Goal: Obtain resource: Obtain resource

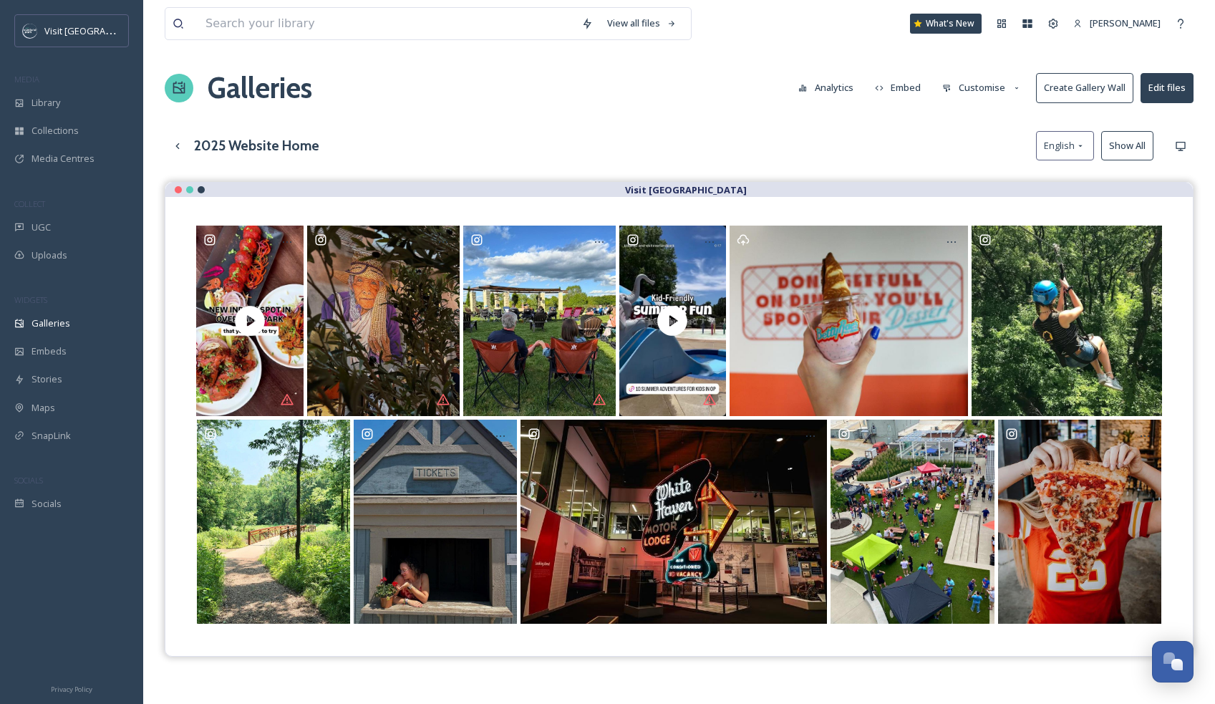
scroll to position [1227, 0]
click at [43, 107] on span "Library" at bounding box center [46, 103] width 29 height 14
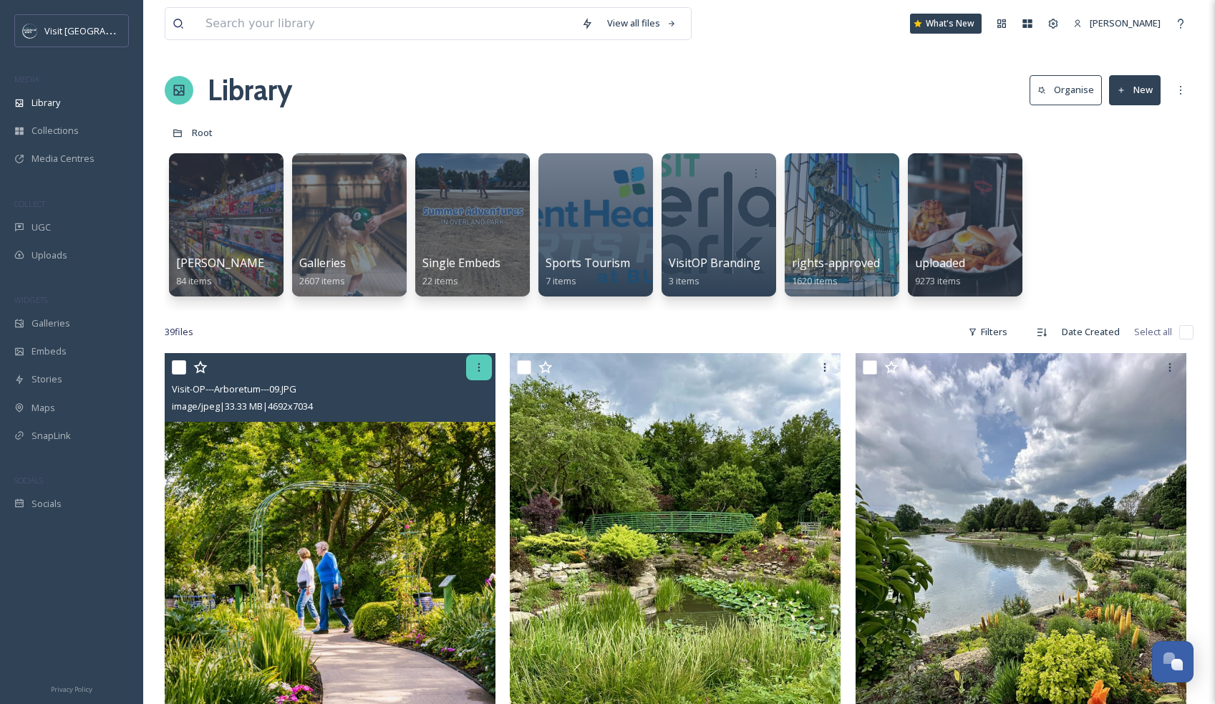
click at [474, 368] on icon at bounding box center [478, 367] width 11 height 11
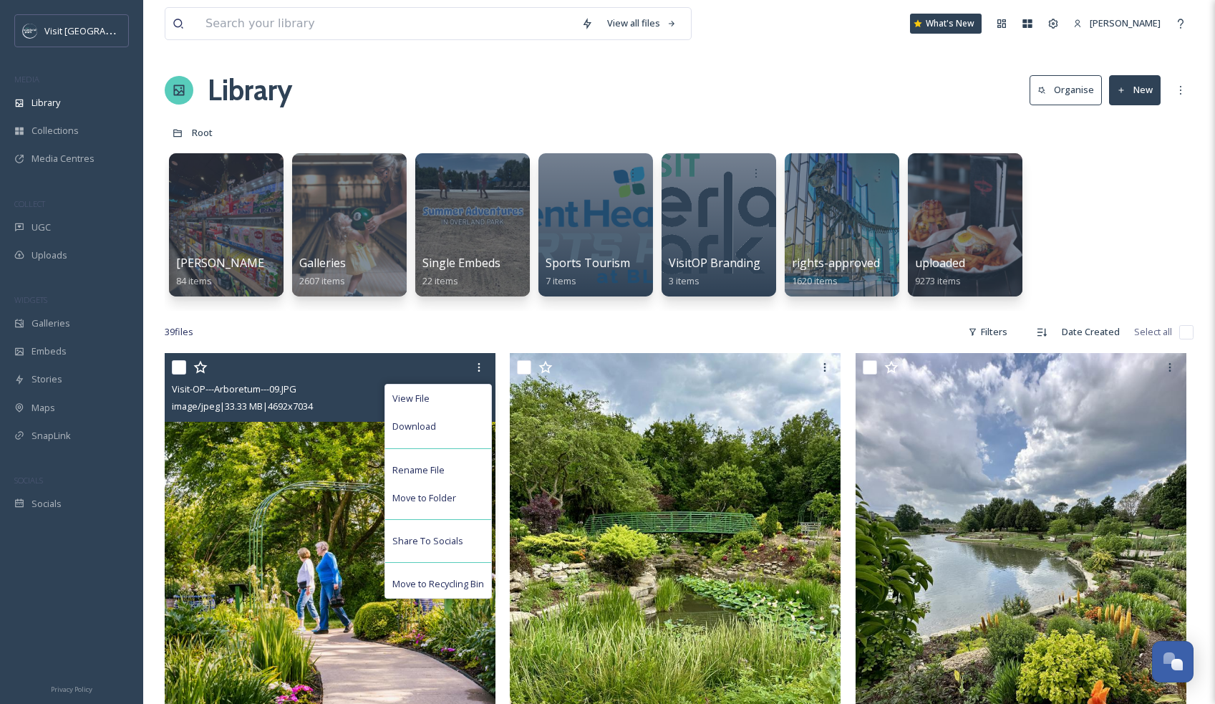
click at [306, 548] on img at bounding box center [330, 601] width 331 height 496
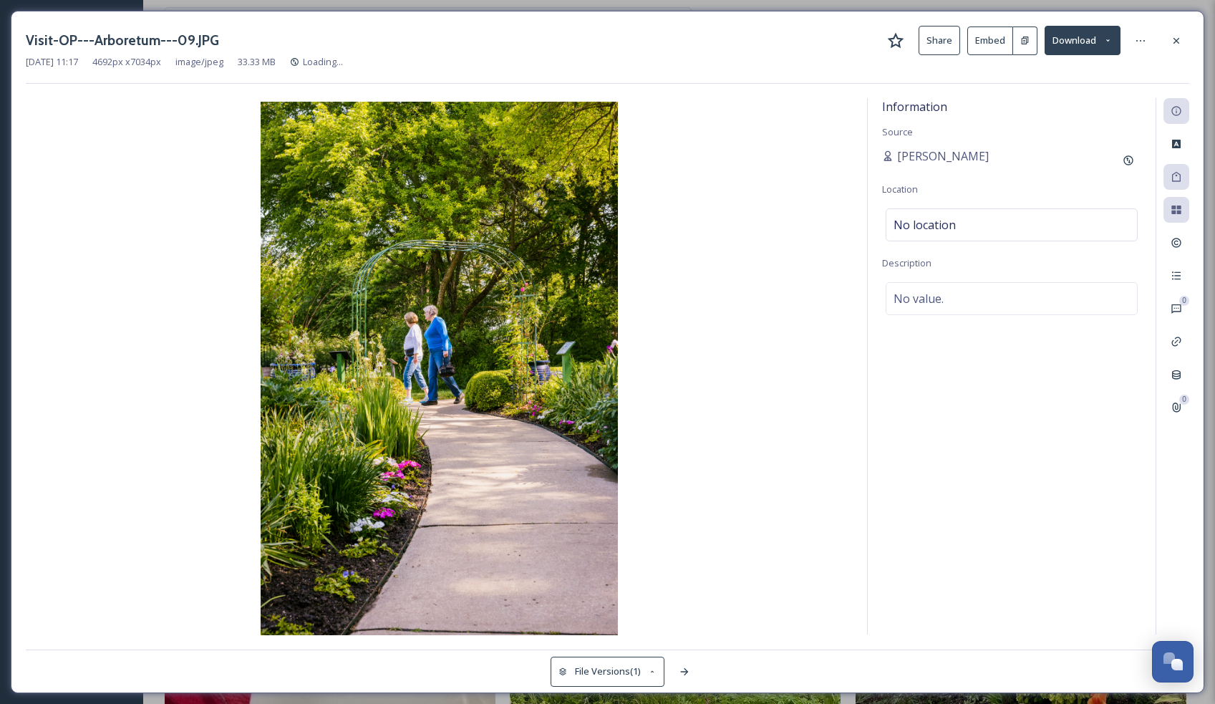
click at [984, 37] on button "Embed" at bounding box center [990, 40] width 46 height 29
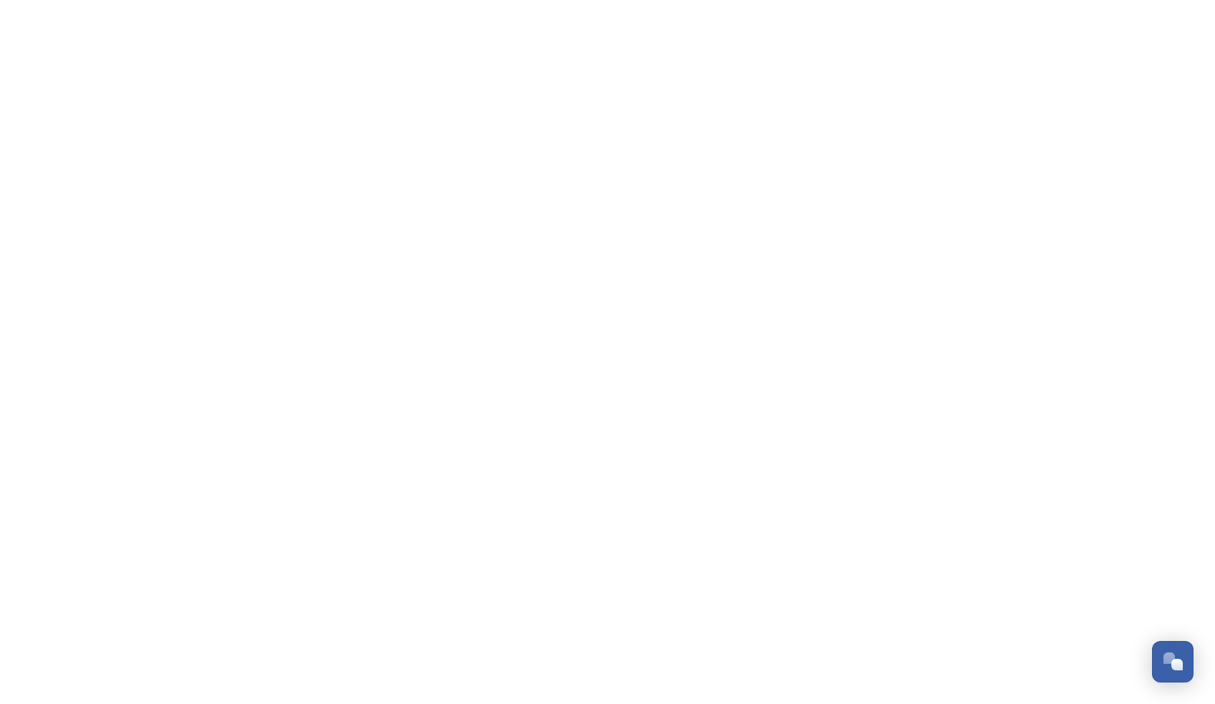
scroll to position [1242, 0]
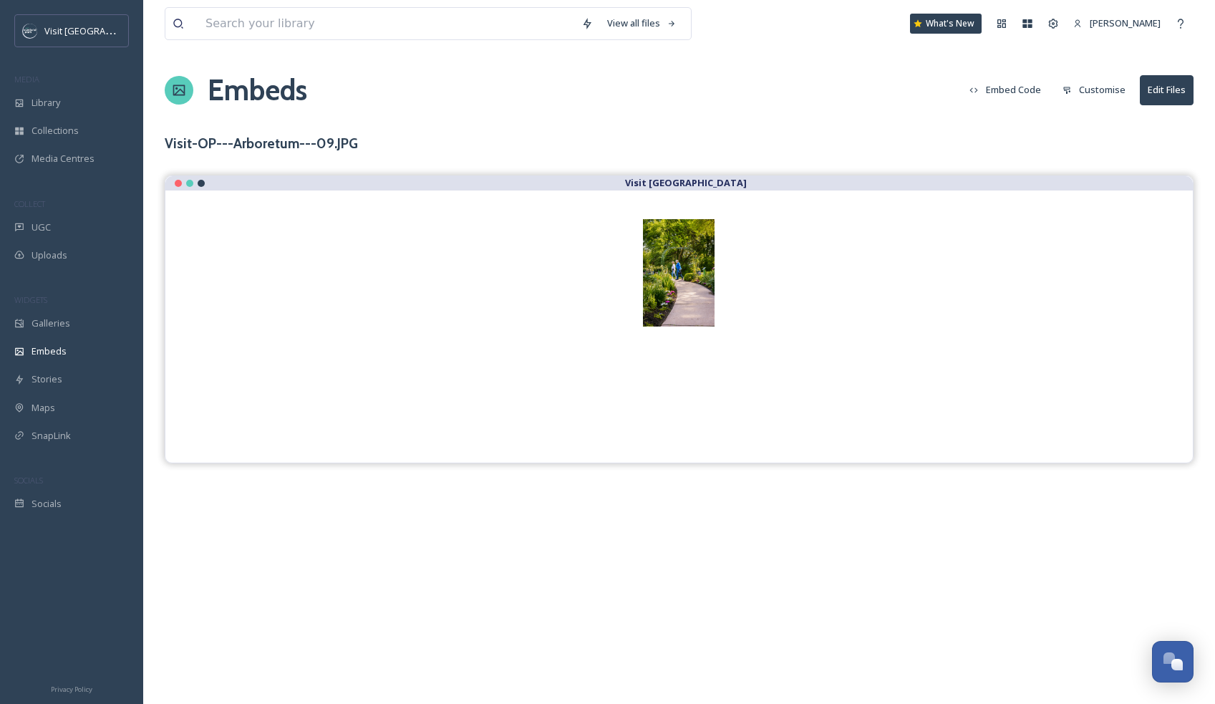
click at [1015, 88] on button "Embed Code" at bounding box center [1005, 90] width 86 height 28
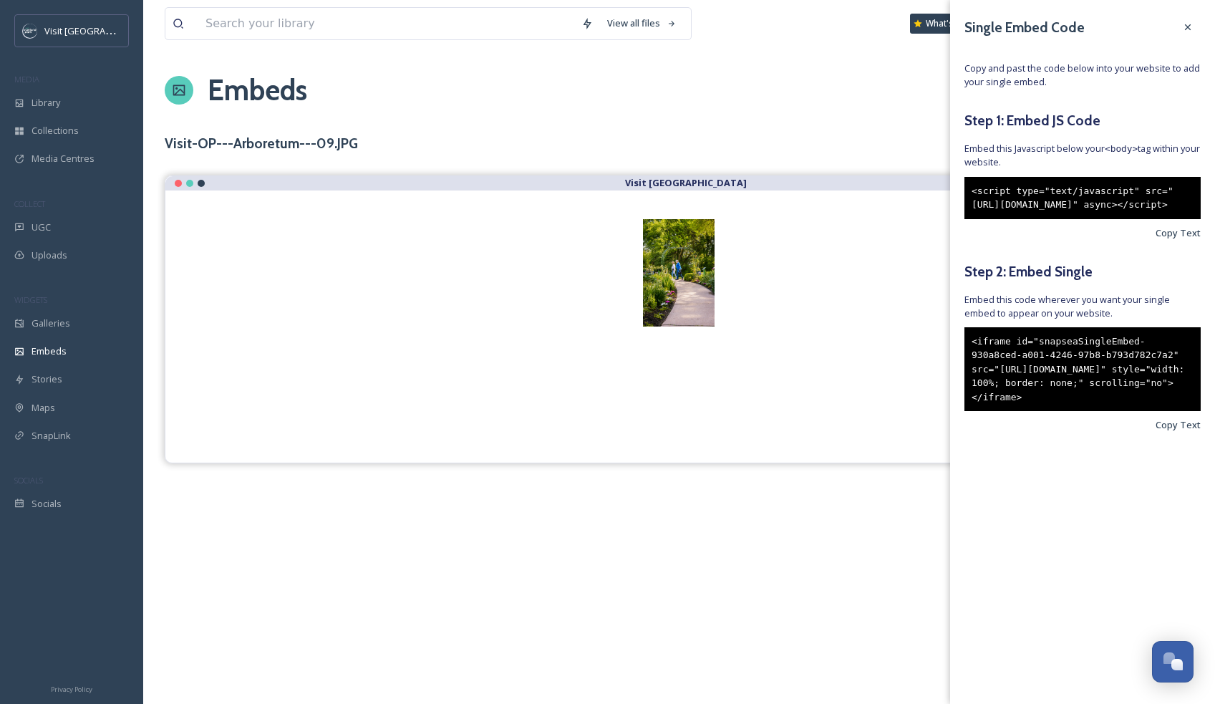
click at [1023, 216] on div "<script type="text/javascript" src="[URL][DOMAIN_NAME]" async></script>" at bounding box center [1083, 198] width 236 height 42
click at [1056, 403] on div "<iframe id="snapseaSingleEmbed-930a8ced-a001-4246-97b8-b793d782c7a2" src="[URL]…" at bounding box center [1083, 369] width 236 height 84
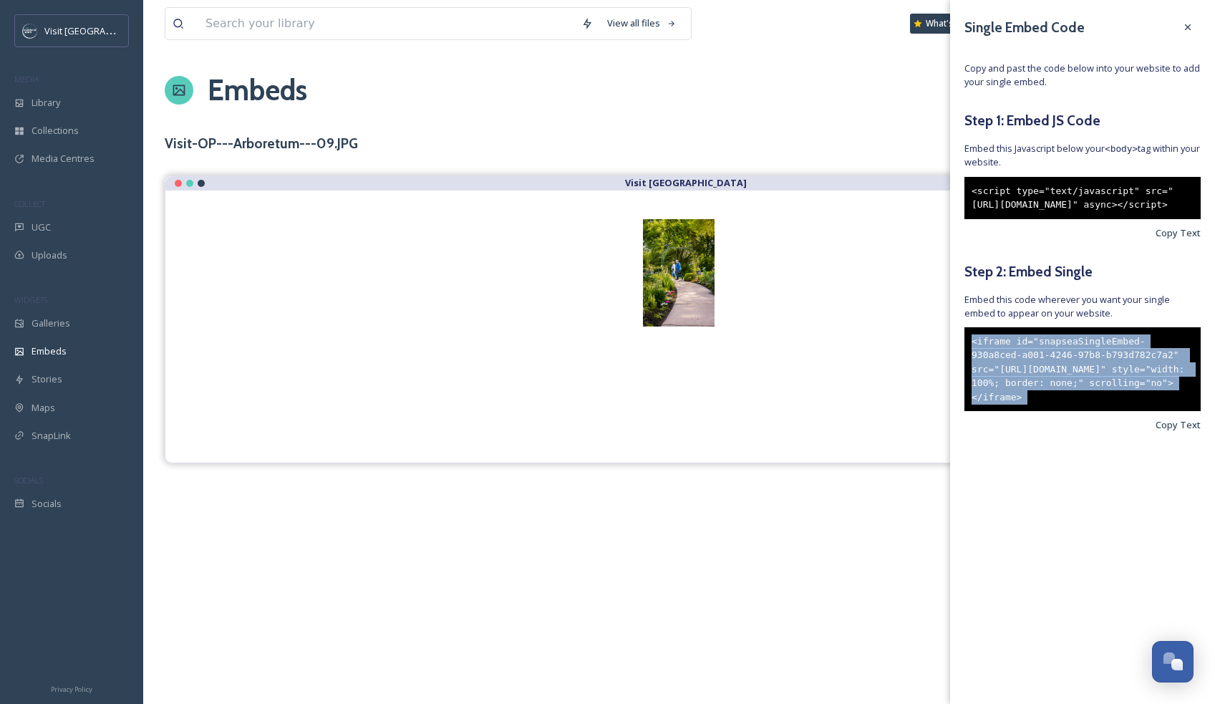
click at [1056, 403] on div "<iframe id="snapseaSingleEmbed-930a8ced-a001-4246-97b8-b793d782c7a2" src="[URL]…" at bounding box center [1083, 369] width 236 height 84
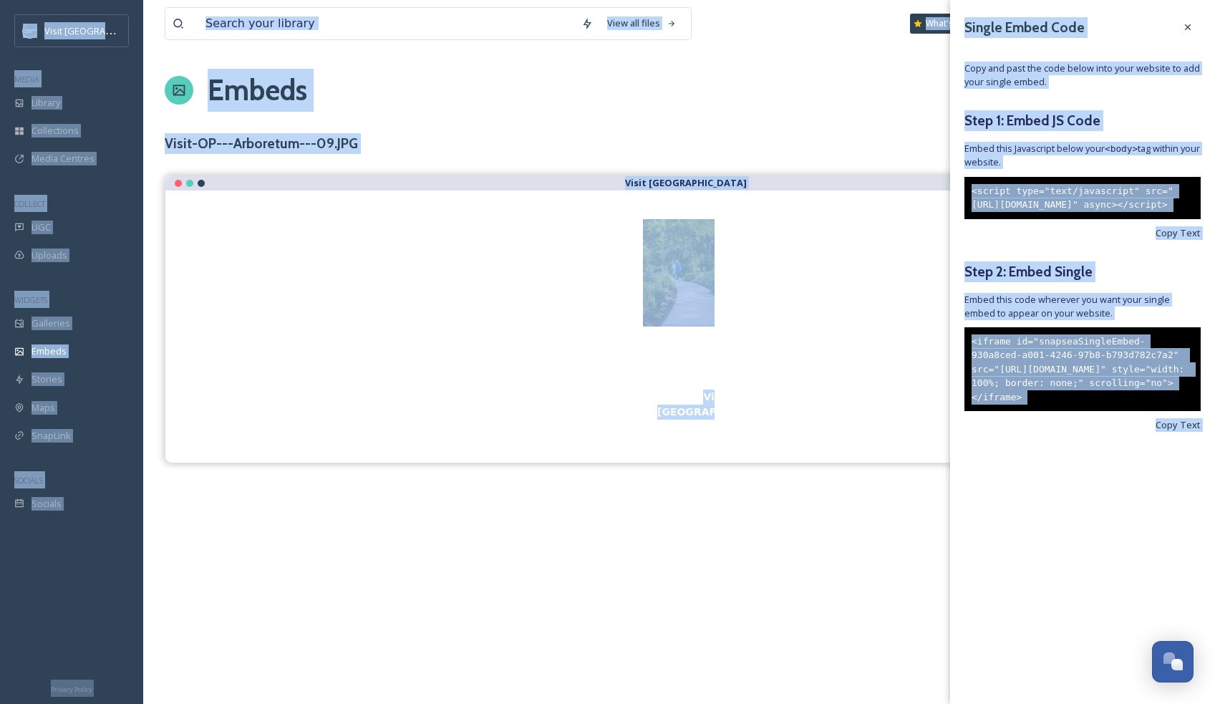
copy body "Visit [GEOGRAPHIC_DATA] MEDIA Library Collections Media Centres COLLECT UGC Upl…"
click at [1030, 412] on div "<iframe id="snapseaSingleEmbed-930a8ced-a001-4246-97b8-b793d782c7a2" src="[URL]…" at bounding box center [1083, 369] width 236 height 84
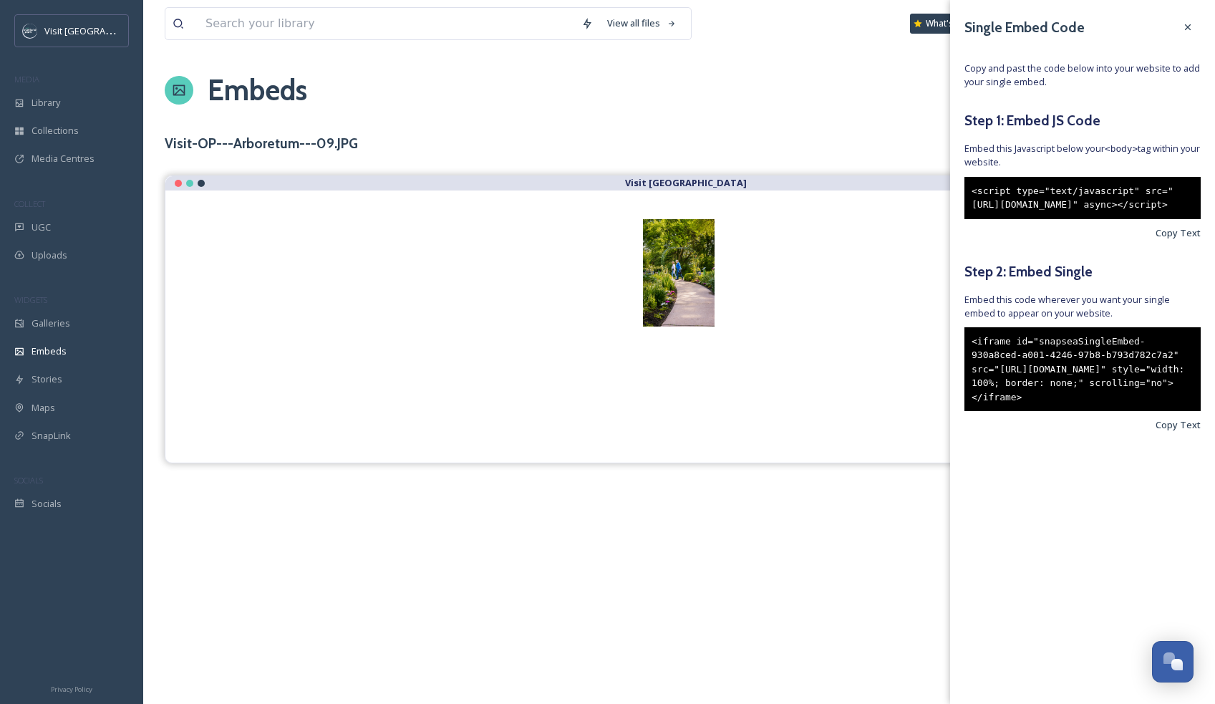
click at [1030, 412] on div "<iframe id="snapseaSingleEmbed-930a8ced-a001-4246-97b8-b793d782c7a2" src="[URL]…" at bounding box center [1083, 369] width 236 height 84
click at [1163, 432] on span "Copy Text" at bounding box center [1178, 425] width 45 height 14
click at [1009, 412] on div "<iframe id="snapseaSingleEmbed-930a8ced-a001-4246-97b8-b793d782c7a2" src="[URL]…" at bounding box center [1083, 369] width 236 height 84
click at [1055, 410] on div "<iframe id="snapseaSingleEmbed-930a8ced-a001-4246-97b8-b793d782c7a2" src="[URL]…" at bounding box center [1083, 369] width 236 height 84
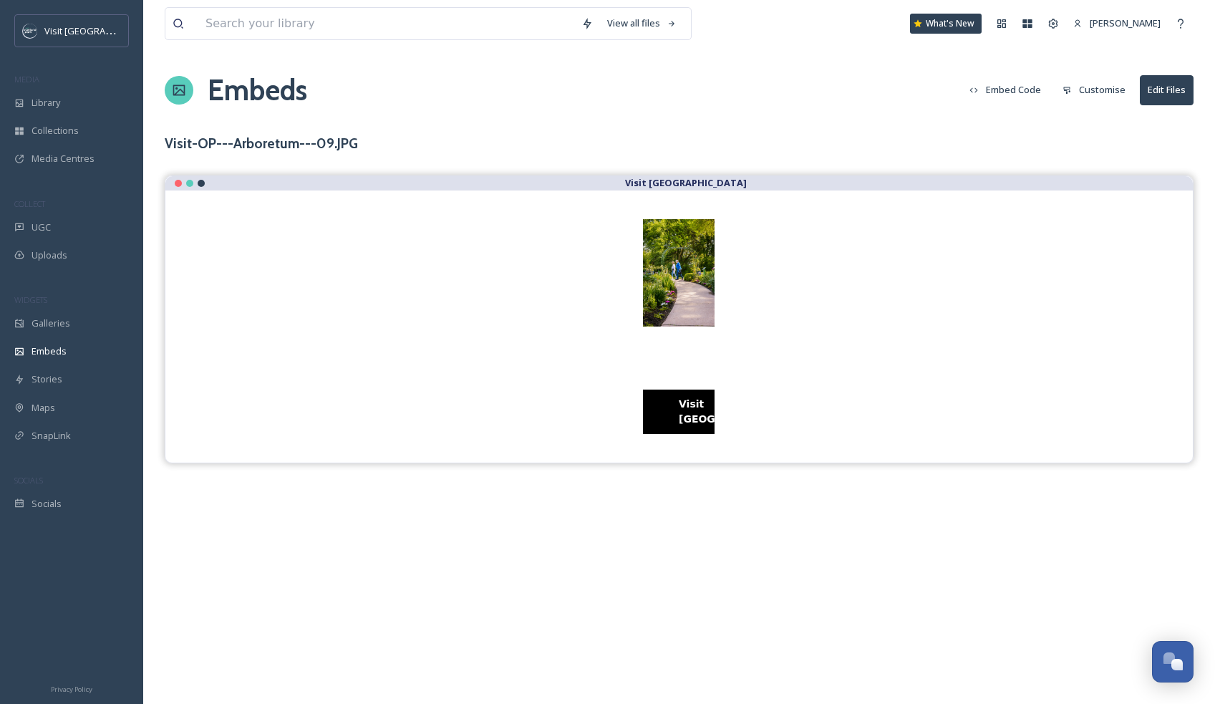
click at [676, 270] on img at bounding box center [679, 272] width 72 height 107
click at [1107, 91] on button "Customise" at bounding box center [1093, 90] width 77 height 28
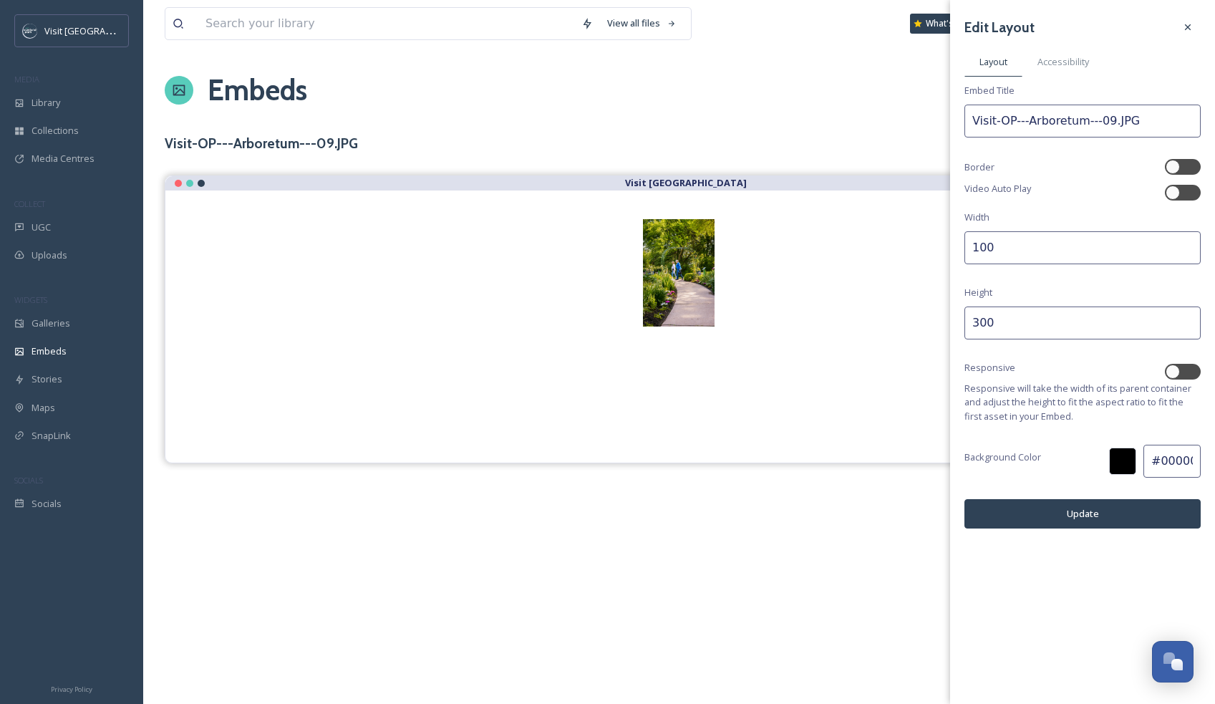
click at [1018, 250] on input "100" at bounding box center [1083, 247] width 236 height 33
click at [1187, 364] on div at bounding box center [1183, 372] width 36 height 16
checkbox input "true"
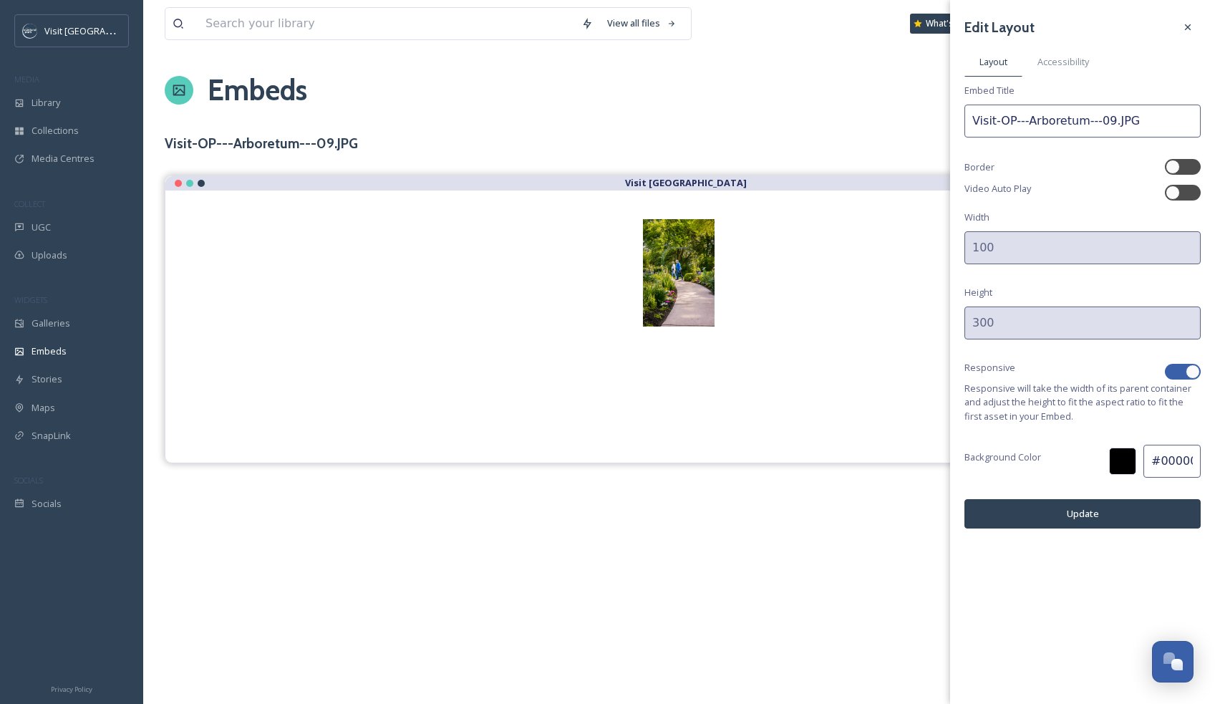
click at [1077, 515] on button "Update" at bounding box center [1083, 513] width 236 height 29
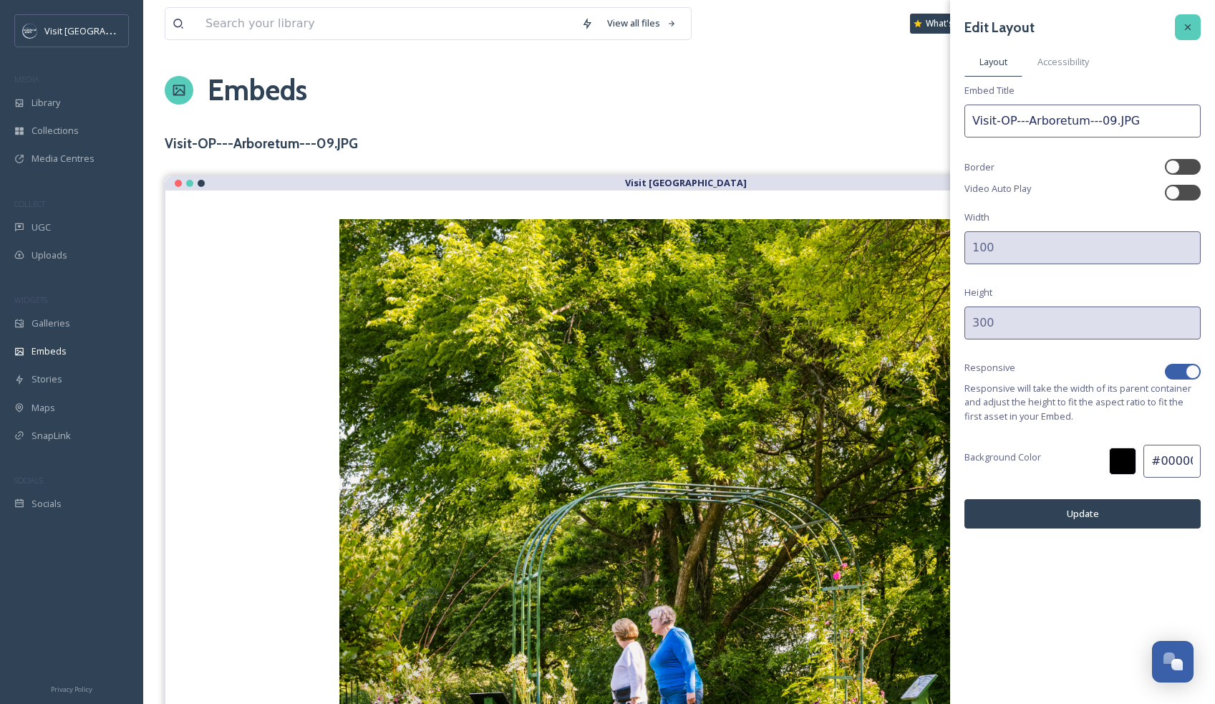
click at [1184, 30] on icon at bounding box center [1187, 26] width 11 height 11
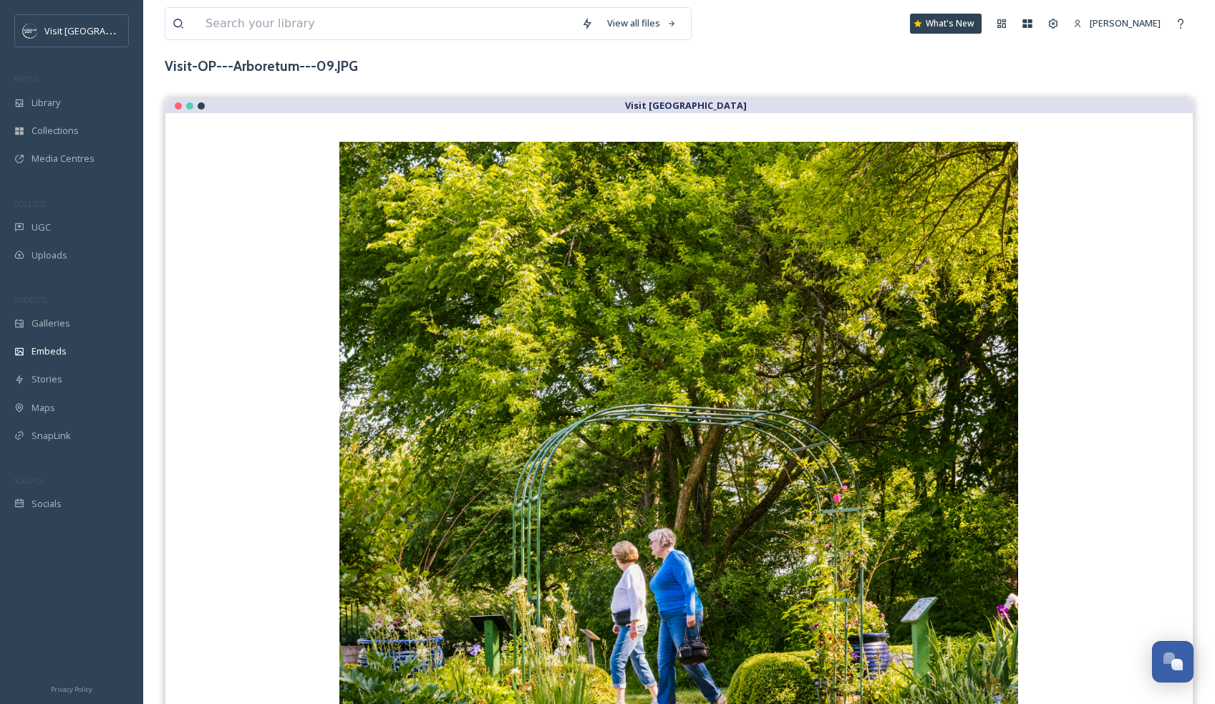
scroll to position [0, 0]
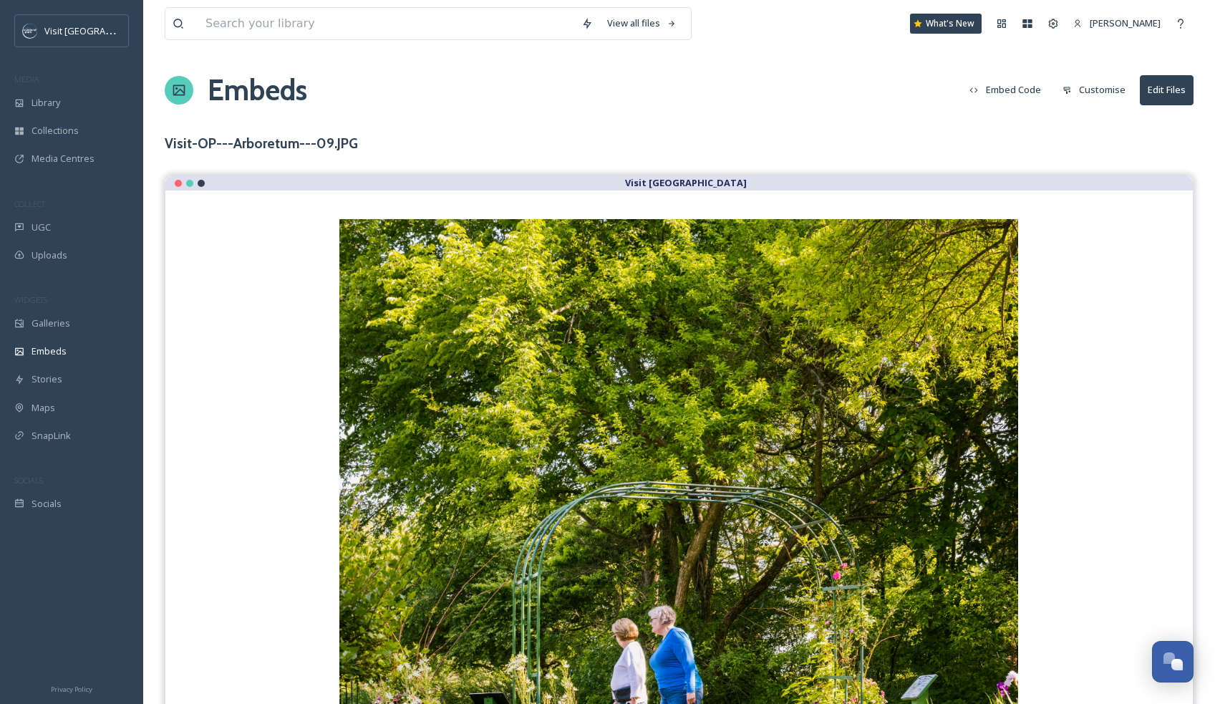
click at [1005, 95] on button "Embed Code" at bounding box center [1005, 90] width 86 height 28
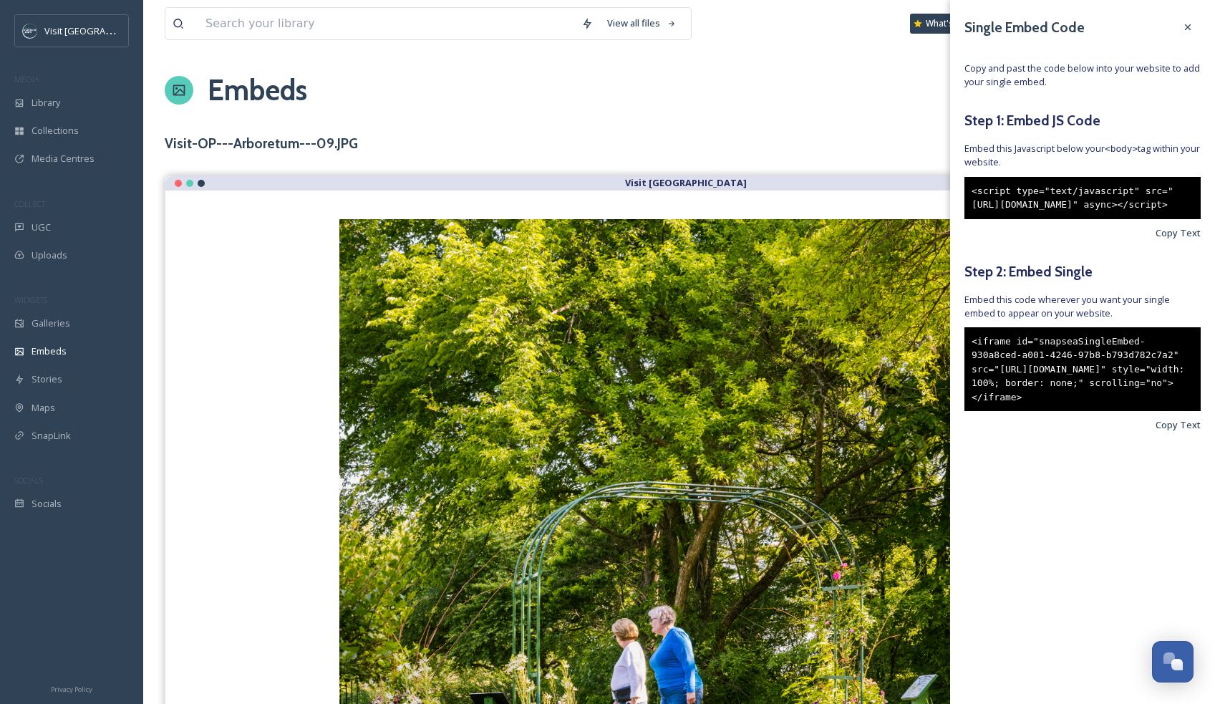
click at [1055, 390] on div "<iframe id="snapseaSingleEmbed-930a8ced-a001-4246-97b8-b793d782c7a2" src="[URL]…" at bounding box center [1083, 369] width 236 height 84
click at [1182, 432] on span "Copy Text" at bounding box center [1178, 425] width 45 height 14
click at [1187, 23] on icon at bounding box center [1187, 26] width 11 height 11
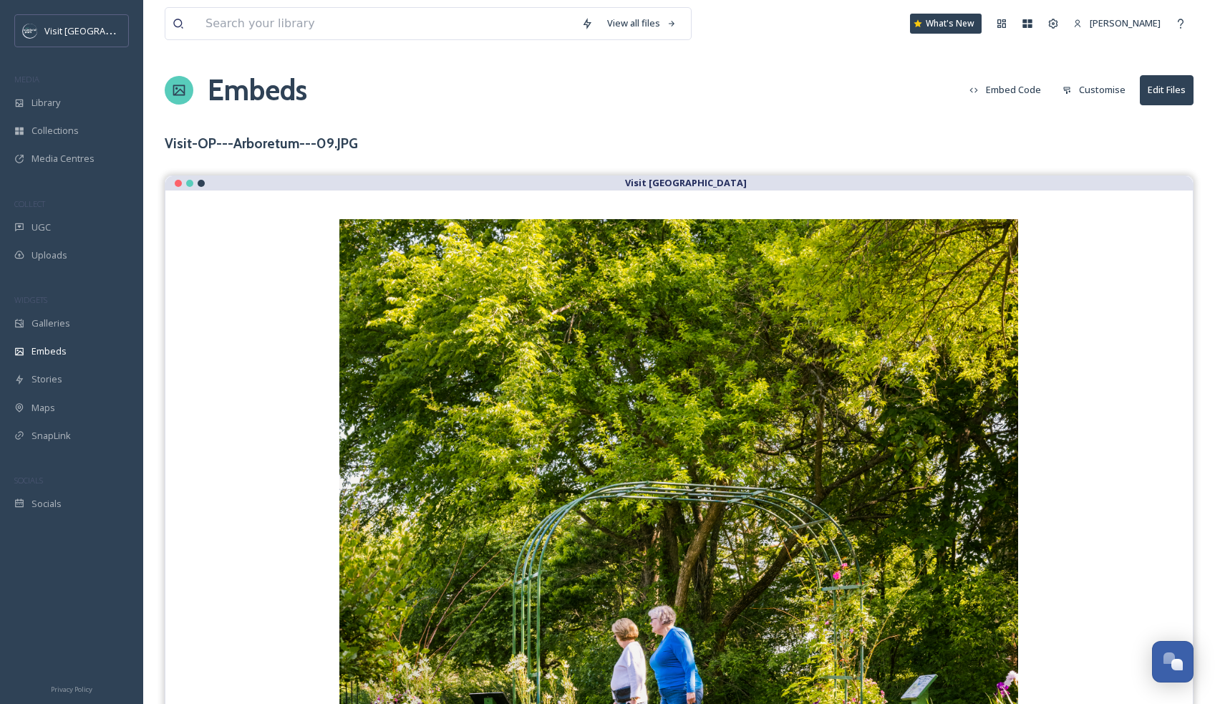
click at [1097, 86] on button "Customise" at bounding box center [1093, 90] width 77 height 28
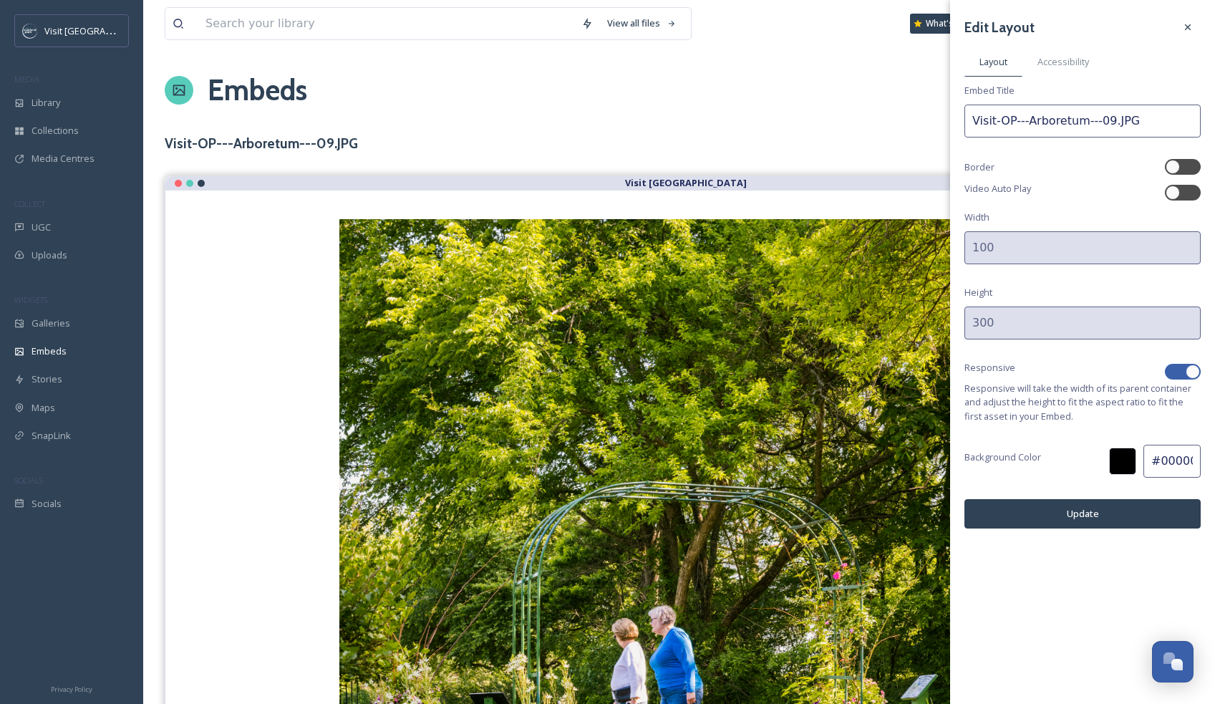
click at [1066, 197] on div "Video Auto Play" at bounding box center [1083, 192] width 236 height 21
click at [1180, 169] on div at bounding box center [1176, 166] width 10 height 7
checkbox input "false"
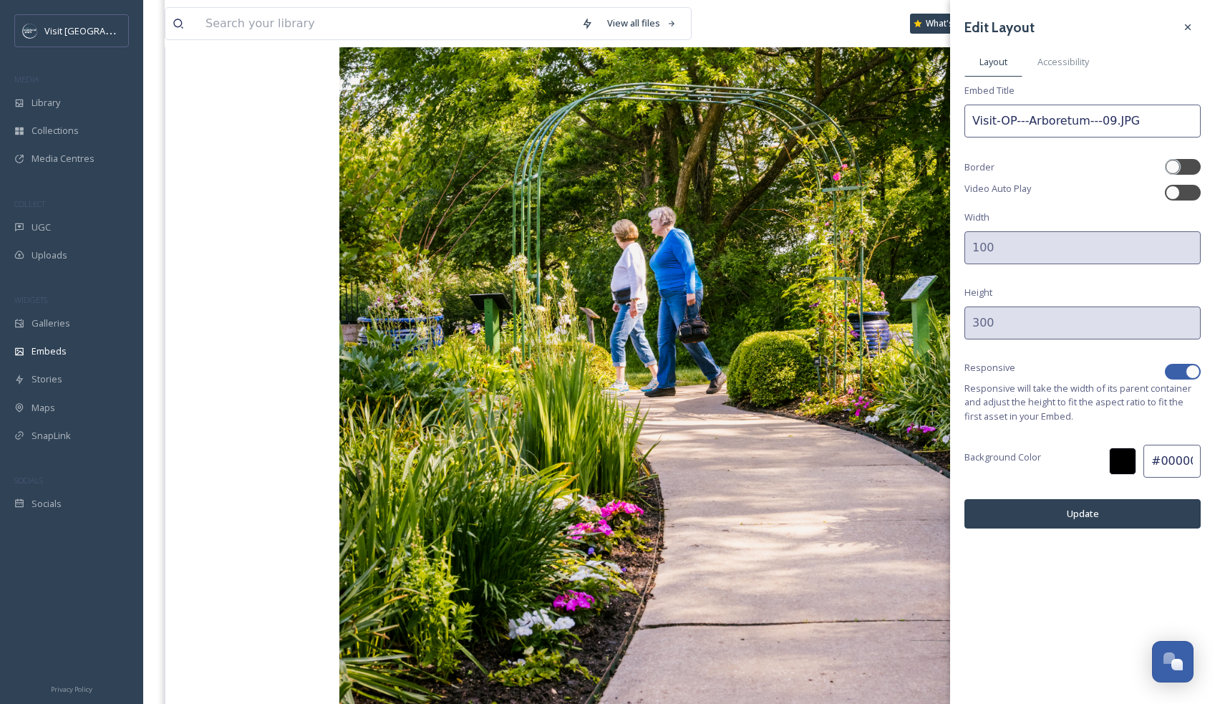
scroll to position [400, 0]
